Goal: Task Accomplishment & Management: Use online tool/utility

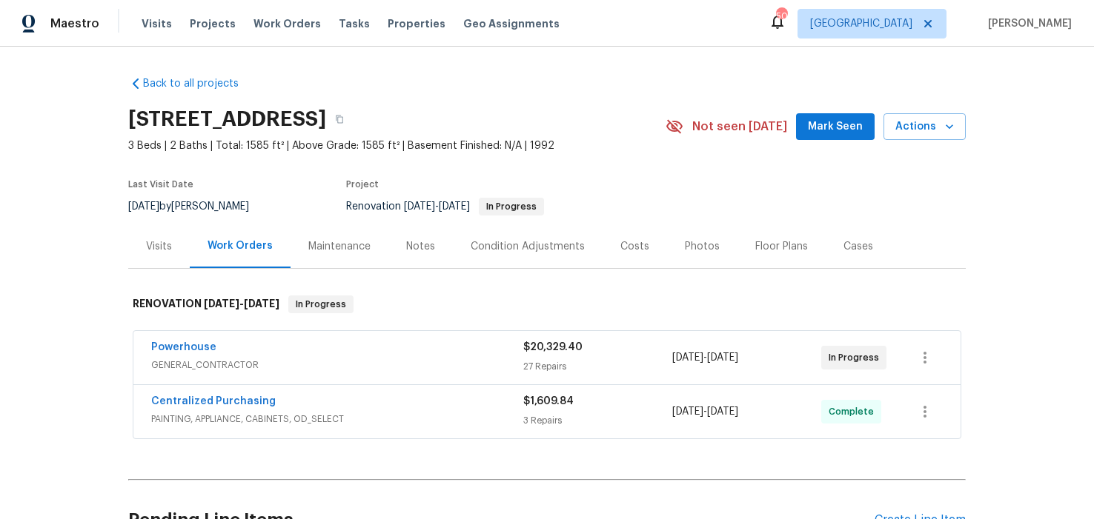
click at [417, 245] on div "Notes" at bounding box center [420, 246] width 29 height 15
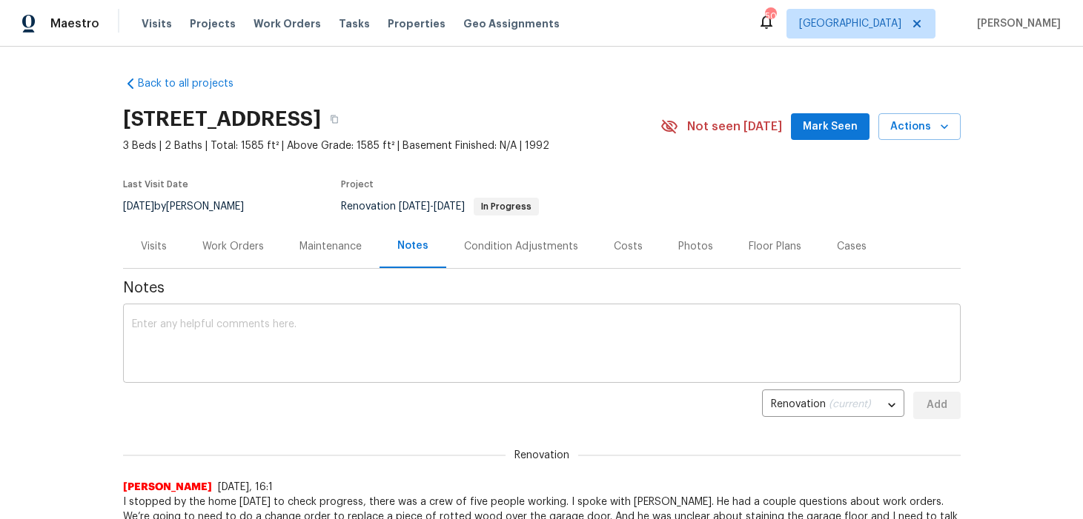
click at [265, 319] on textarea at bounding box center [541, 345] width 819 height 52
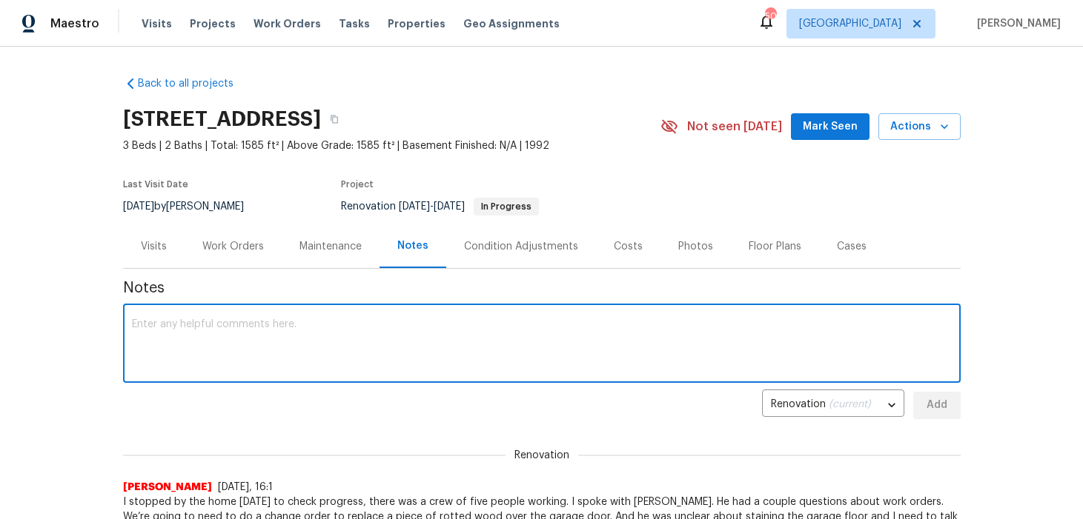
paste textarea "Progress checks scheduled [DATE]"
type textarea "Progress checks scheduled [DATE]"
click at [934, 405] on span "Add" at bounding box center [937, 405] width 24 height 19
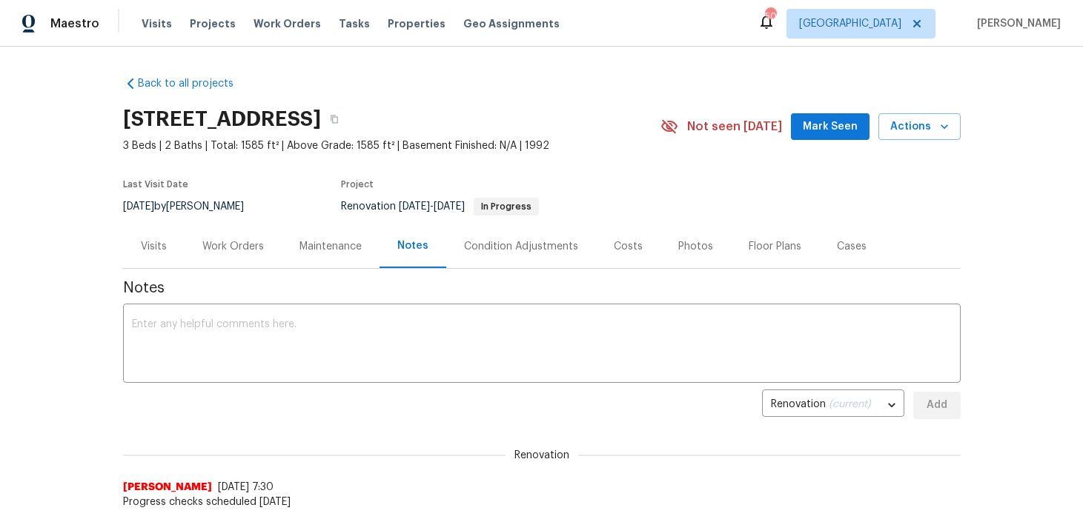
click at [837, 127] on span "Mark Seen" at bounding box center [829, 127] width 55 height 19
click at [247, 248] on div "Work Orders" at bounding box center [232, 246] width 61 height 15
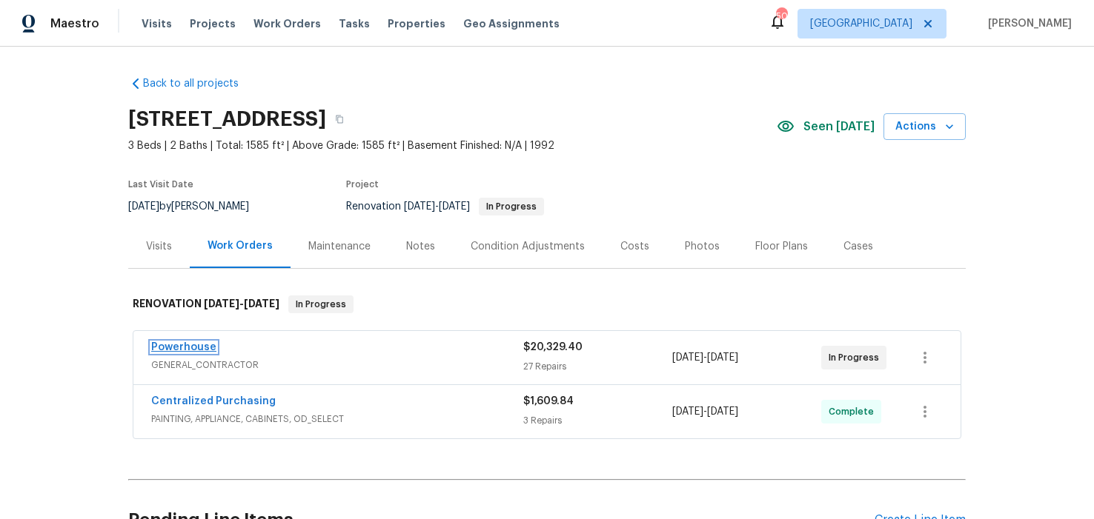
click at [188, 347] on link "Powerhouse" at bounding box center [183, 347] width 65 height 10
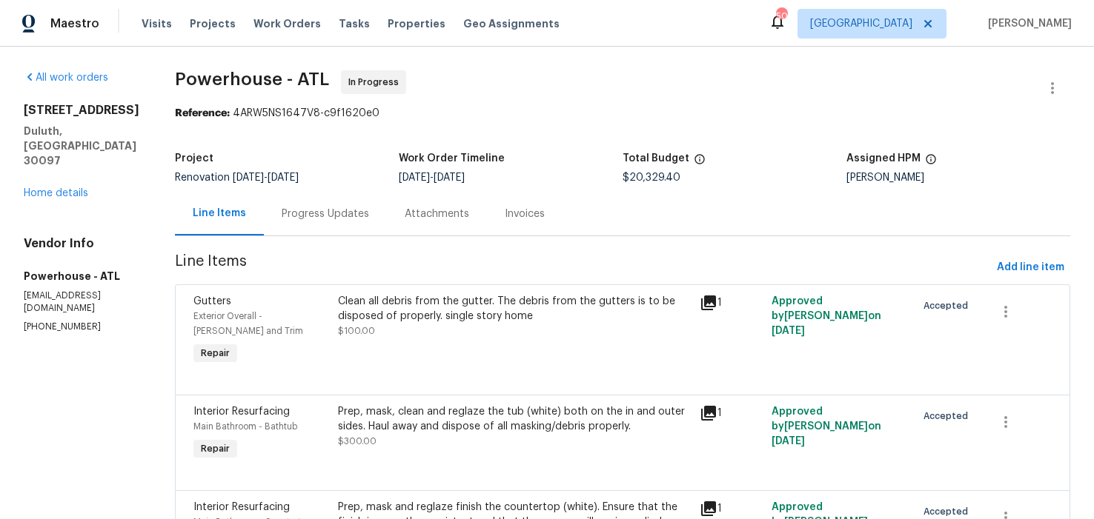
click at [369, 219] on div "Progress Updates" at bounding box center [325, 214] width 87 height 15
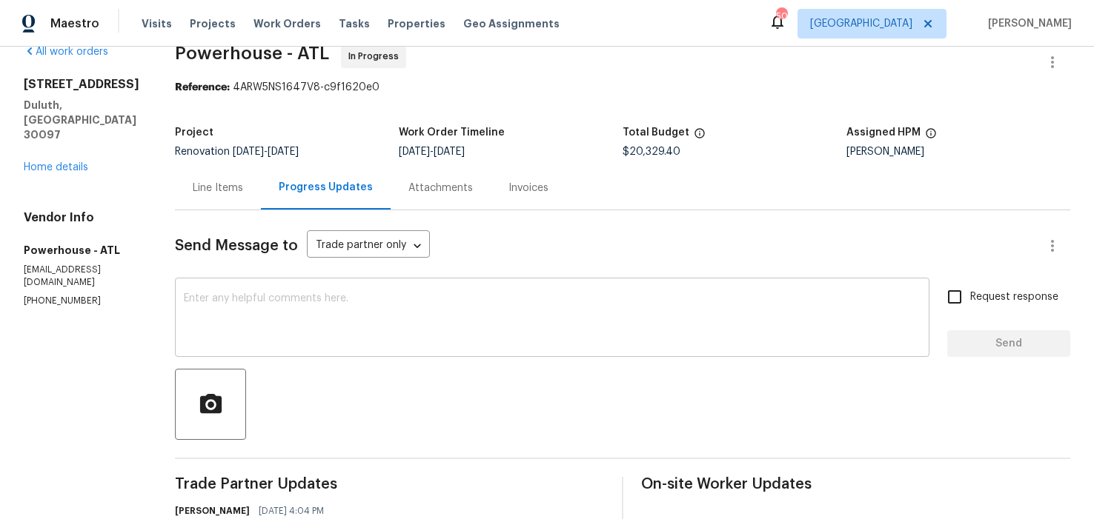
scroll to position [57, 0]
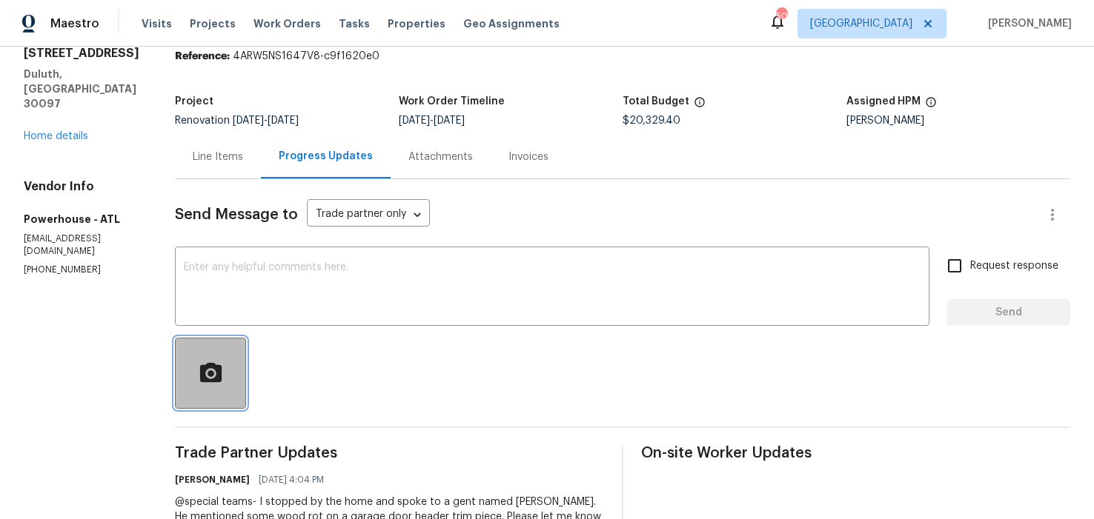
click at [224, 371] on icon "button" at bounding box center [211, 374] width 26 height 26
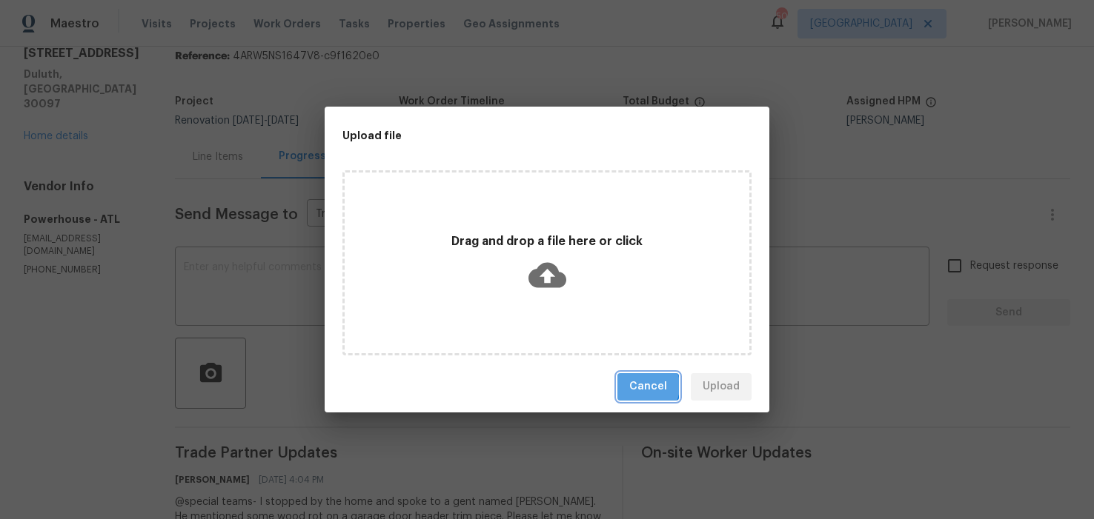
click at [645, 386] on span "Cancel" at bounding box center [648, 387] width 38 height 19
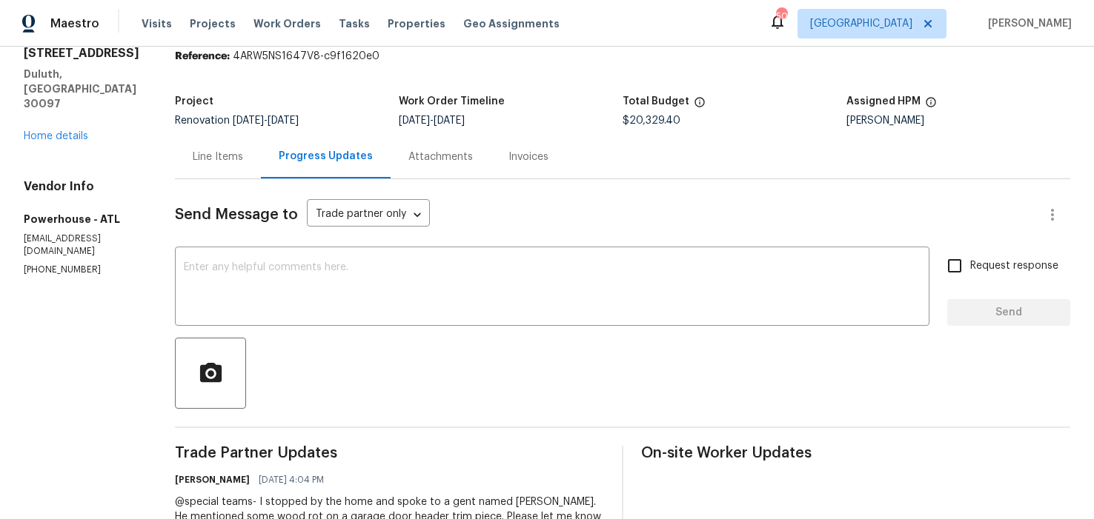
click at [473, 155] on div "Attachments" at bounding box center [440, 157] width 64 height 15
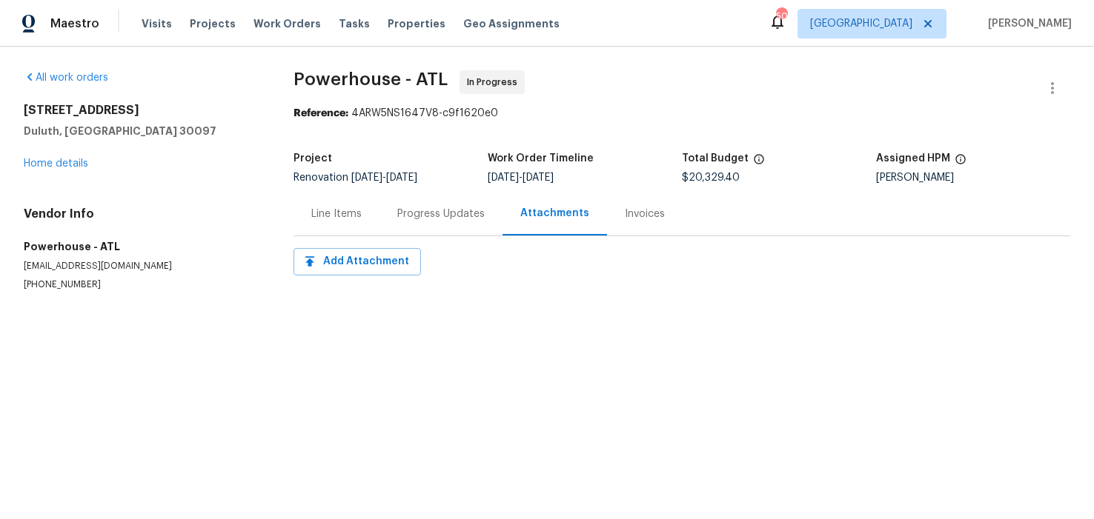
click at [628, 213] on div "Invoices" at bounding box center [645, 214] width 40 height 15
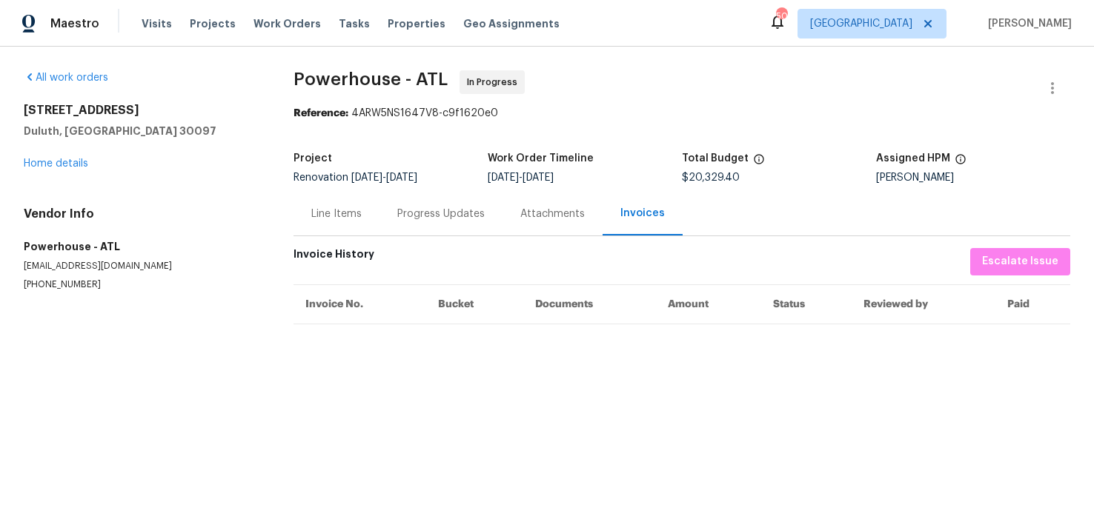
click at [347, 216] on div "Line Items" at bounding box center [336, 214] width 50 height 15
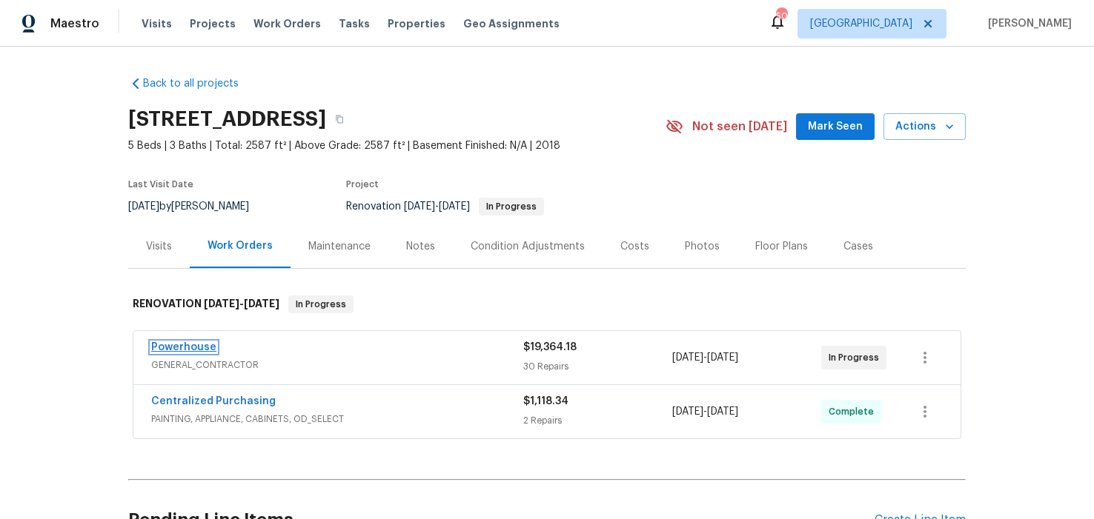
click at [174, 350] on link "Powerhouse" at bounding box center [183, 347] width 65 height 10
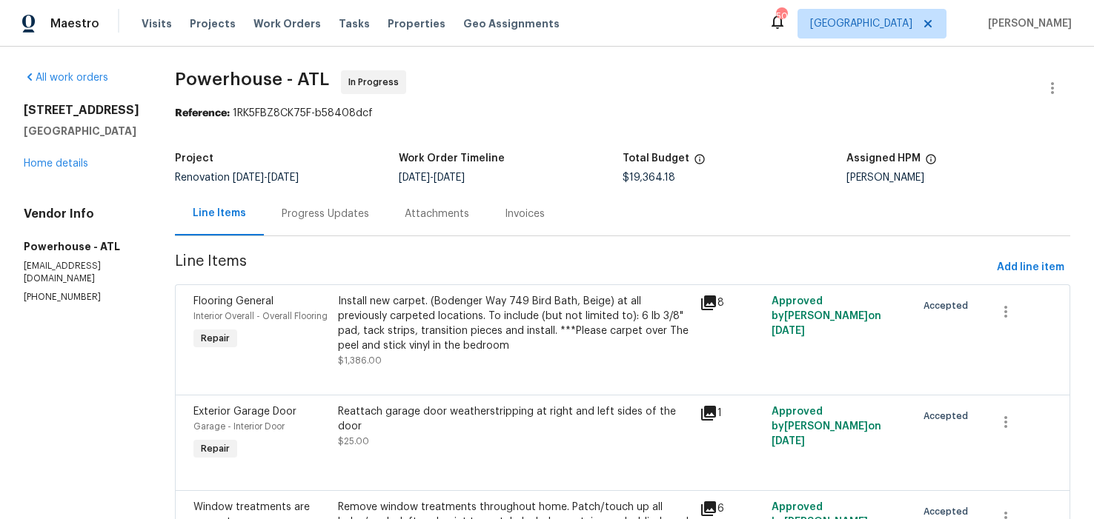
click at [369, 216] on div "Progress Updates" at bounding box center [325, 214] width 87 height 15
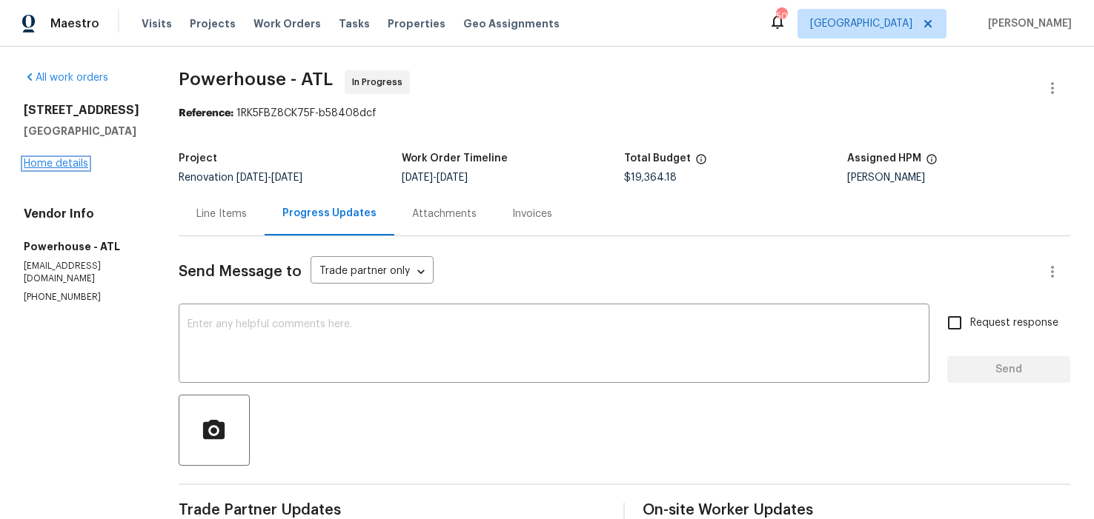
click at [76, 163] on link "Home details" at bounding box center [56, 164] width 64 height 10
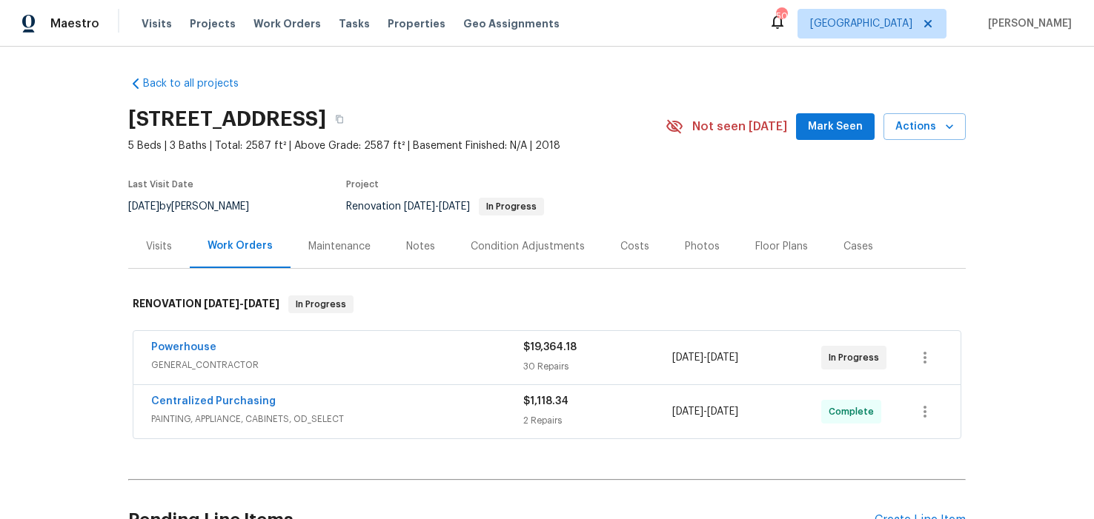
click at [828, 121] on span "Mark Seen" at bounding box center [835, 127] width 55 height 19
click at [407, 245] on div "Notes" at bounding box center [420, 246] width 29 height 15
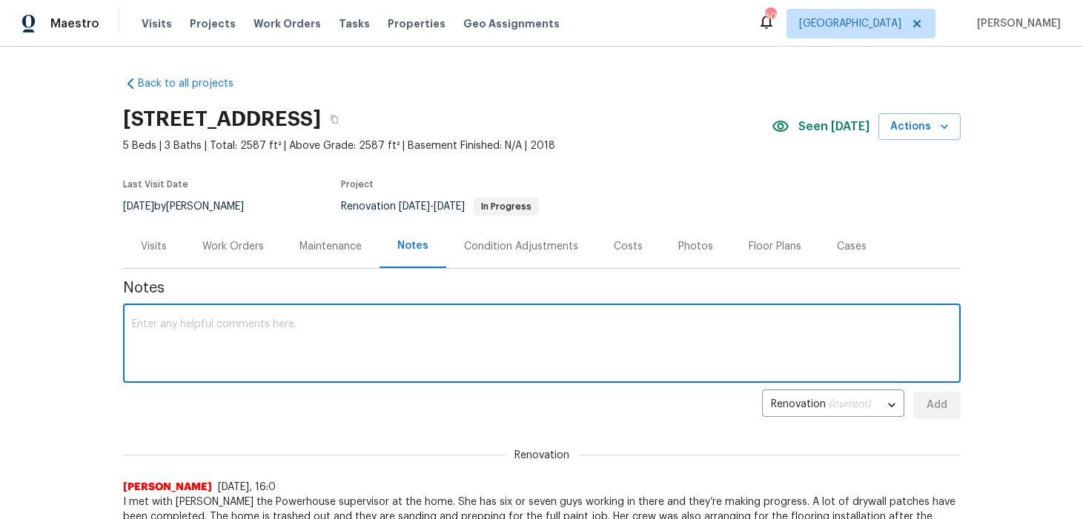
click at [253, 333] on textarea at bounding box center [541, 345] width 819 height 52
drag, startPoint x: 303, startPoint y: 325, endPoint x: 142, endPoint y: 319, distance: 160.9
click at [142, 318] on div "Progress checks scheduled [DATE] x ​" at bounding box center [541, 345] width 837 height 76
type textarea "Progress checks scheduled [DATE]"
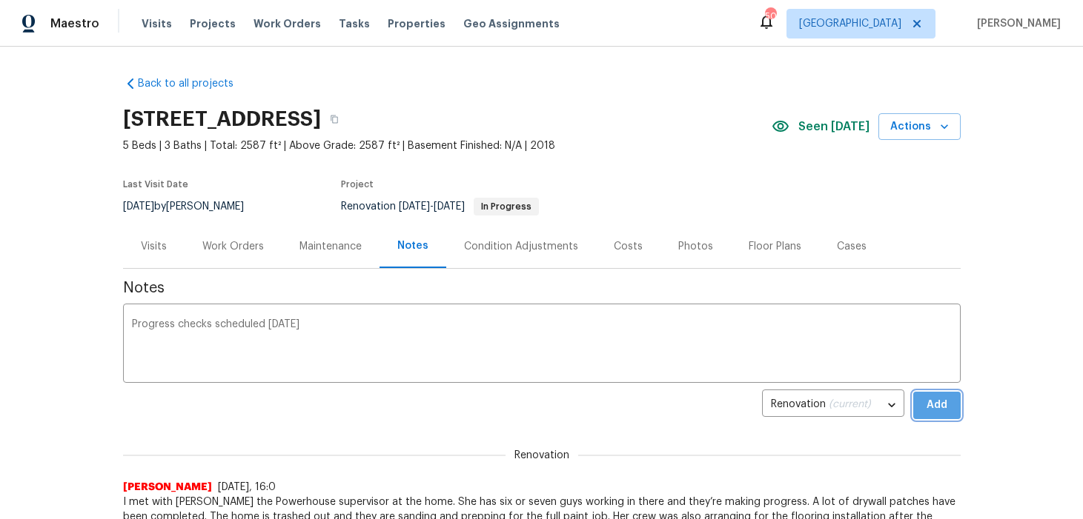
click at [936, 408] on span "Add" at bounding box center [937, 405] width 24 height 19
